Goal: Task Accomplishment & Management: Use online tool/utility

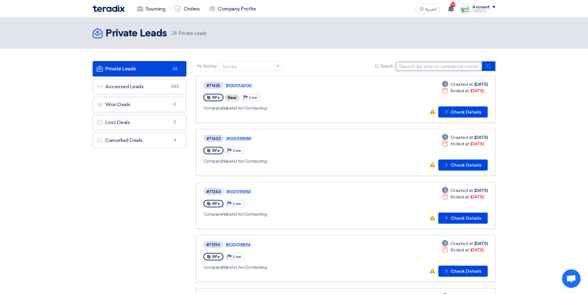
click at [425, 67] on input at bounding box center [439, 66] width 86 height 9
click at [434, 68] on input at bounding box center [439, 66] width 86 height 9
type input "71414"
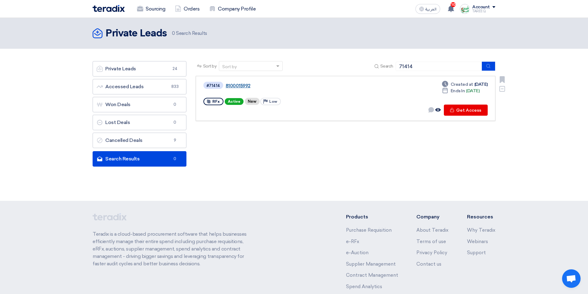
click at [238, 86] on link "8100015992" at bounding box center [303, 86] width 154 height 6
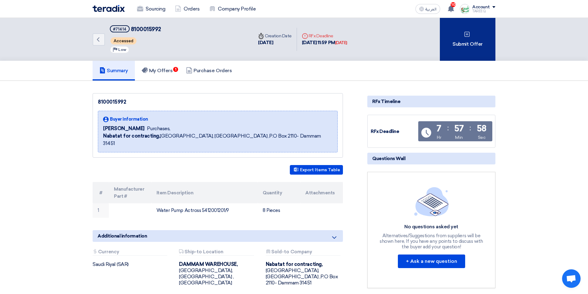
click at [470, 39] on div "Submit Offer" at bounding box center [468, 39] width 56 height 43
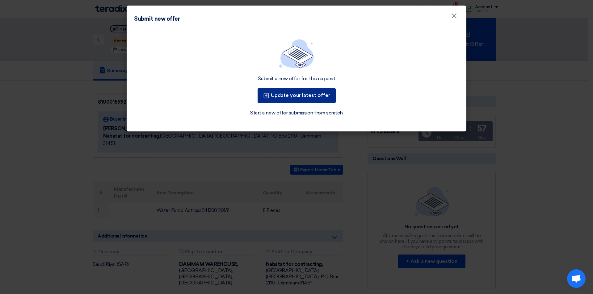
click at [314, 96] on button "Update your latest offer" at bounding box center [297, 95] width 78 height 15
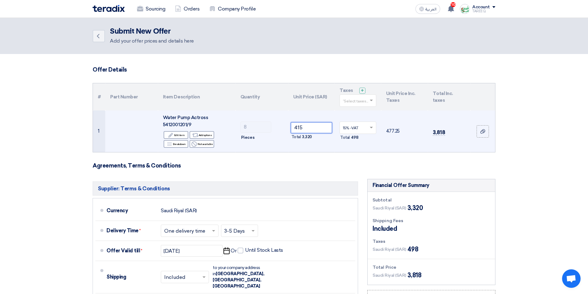
click at [311, 129] on input "415" at bounding box center [312, 127] width 42 height 11
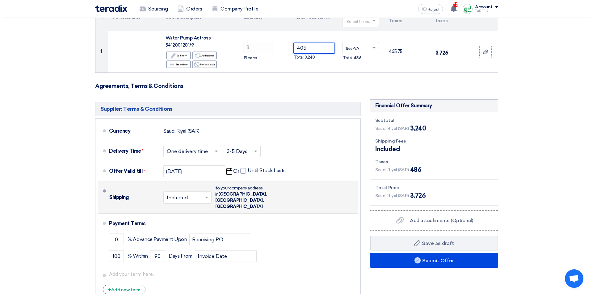
scroll to position [93, 0]
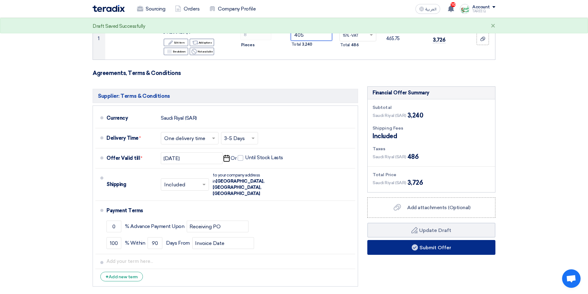
type input "405"
click at [396, 246] on button "Submit Offer" at bounding box center [432, 247] width 128 height 15
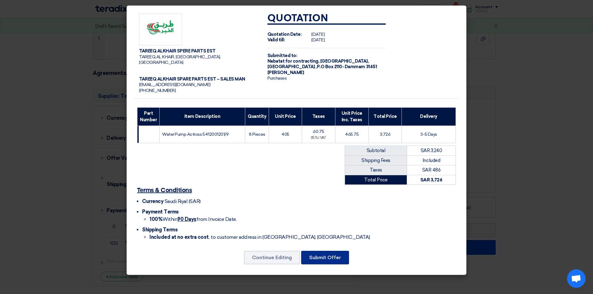
click at [325, 251] on button "Submit Offer" at bounding box center [325, 258] width 48 height 14
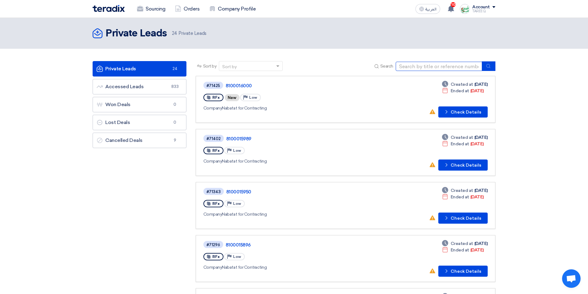
click at [424, 67] on input at bounding box center [439, 66] width 86 height 9
